Goal: Transaction & Acquisition: Purchase product/service

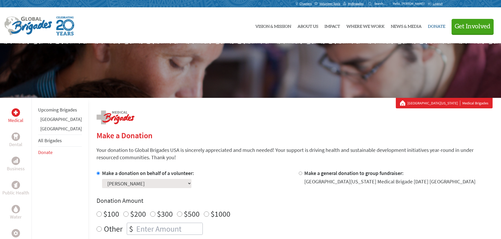
click at [434, 27] on link "Donate" at bounding box center [435, 25] width 17 height 27
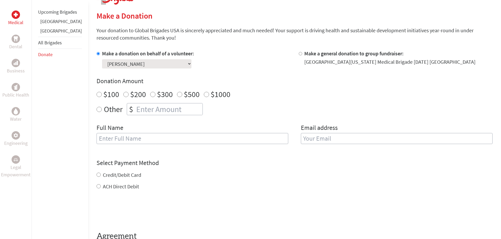
scroll to position [120, 0]
click at [104, 110] on label "Other" at bounding box center [113, 109] width 19 height 12
click at [96, 110] on input "Other" at bounding box center [98, 109] width 5 height 5
radio input "true"
click at [144, 108] on input "number" at bounding box center [168, 109] width 67 height 12
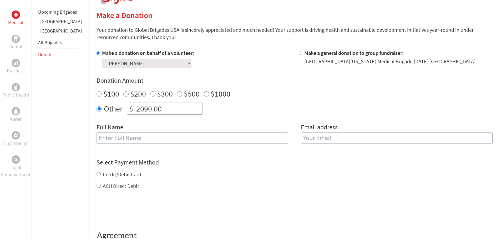
scroll to position [121, 0]
type input "2090.00"
click at [115, 139] on input "text" at bounding box center [192, 137] width 192 height 11
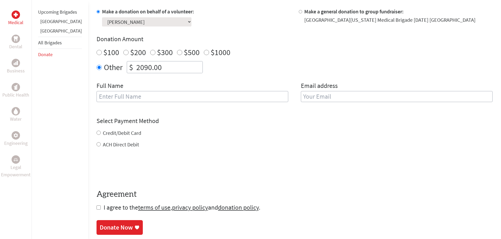
scroll to position [162, 0]
type input "Geethika P Venkataraman"
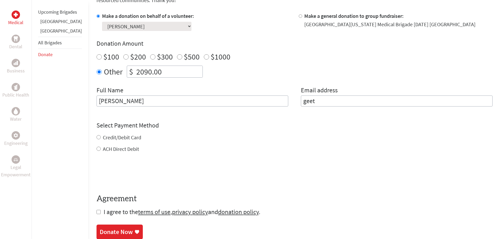
scroll to position [157, 0]
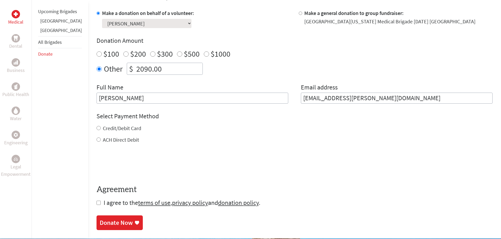
type input "geethi.venkat@gmail.com"
click at [115, 100] on input "Geethika P Venkataraman" at bounding box center [192, 98] width 192 height 11
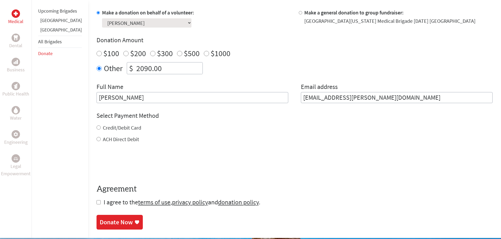
scroll to position [161, 0]
type input "[PERSON_NAME]"
click at [96, 127] on input "Credit/Debit Card" at bounding box center [98, 127] width 4 height 4
radio input "true"
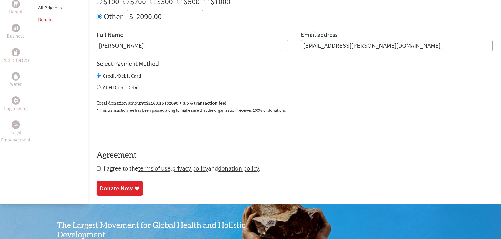
scroll to position [213, 0]
click at [96, 88] on div "ACH Direct Debit" at bounding box center [294, 87] width 396 height 7
click at [96, 88] on input "ACH Direct Debit" at bounding box center [98, 87] width 4 height 4
radio input "true"
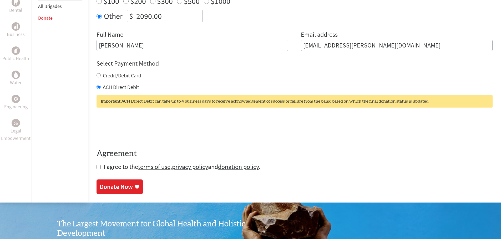
click at [96, 77] on input "Credit/Debit Card" at bounding box center [98, 75] width 4 height 4
radio input "true"
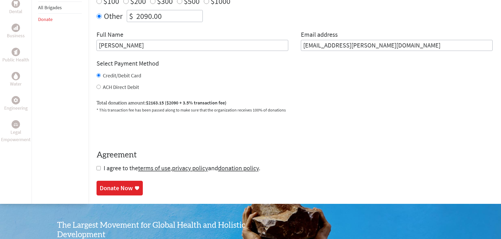
click at [96, 88] on input "ACH Direct Debit" at bounding box center [98, 87] width 4 height 4
radio input "true"
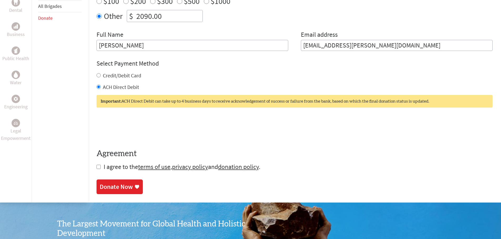
click at [96, 74] on input "Credit/Debit Card" at bounding box center [98, 75] width 4 height 4
radio input "true"
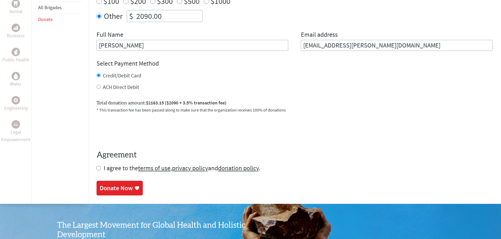
click at [96, 171] on form "Make a donation on behalf of a volunteer: Select a volunteer... Avery Tysinger …" at bounding box center [294, 65] width 396 height 216
click at [96, 170] on input "checkbox" at bounding box center [98, 168] width 4 height 4
checkbox input "true"
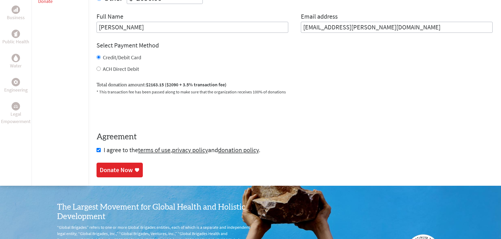
scroll to position [231, 0]
click at [102, 171] on div "Donate Now" at bounding box center [116, 170] width 33 height 8
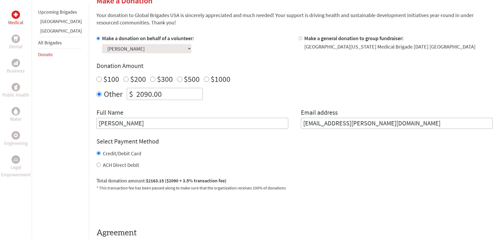
scroll to position [159, 0]
